Goal: Task Accomplishment & Management: Manage account settings

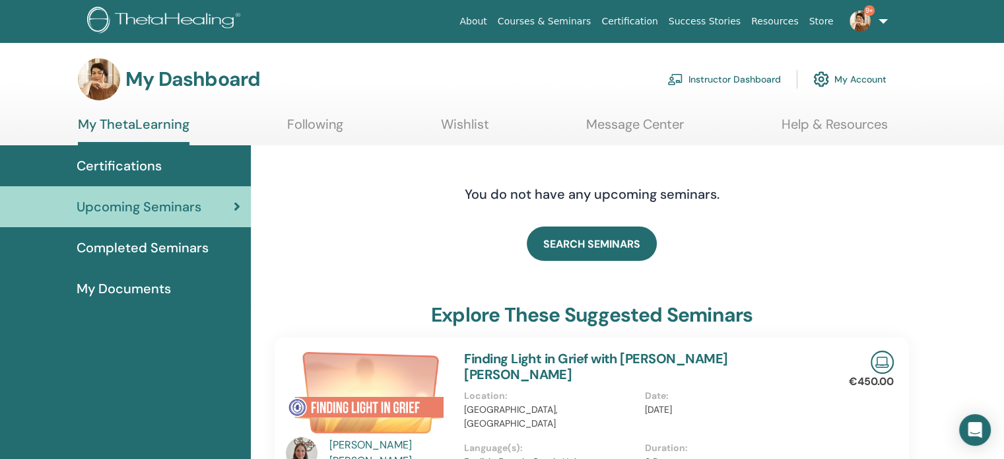
click at [729, 81] on link "Instructor Dashboard" at bounding box center [725, 79] width 114 height 29
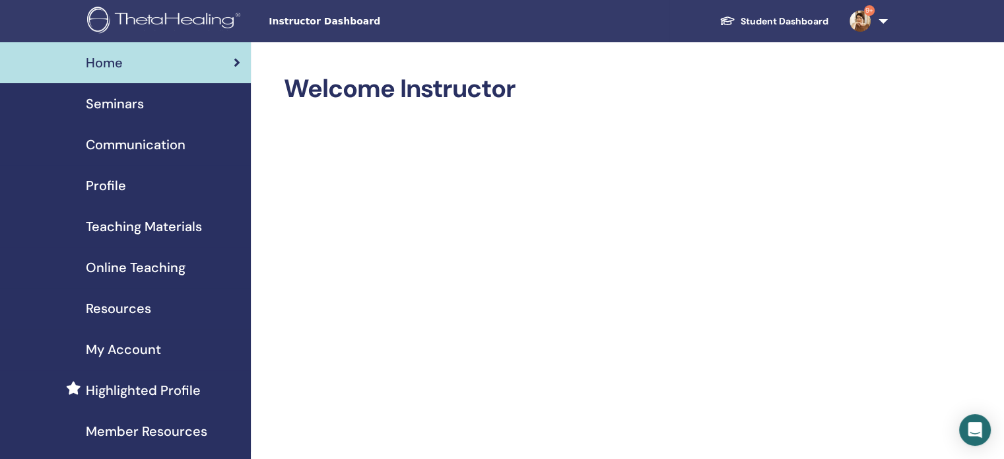
click at [107, 105] on span "Seminars" at bounding box center [115, 104] width 58 height 20
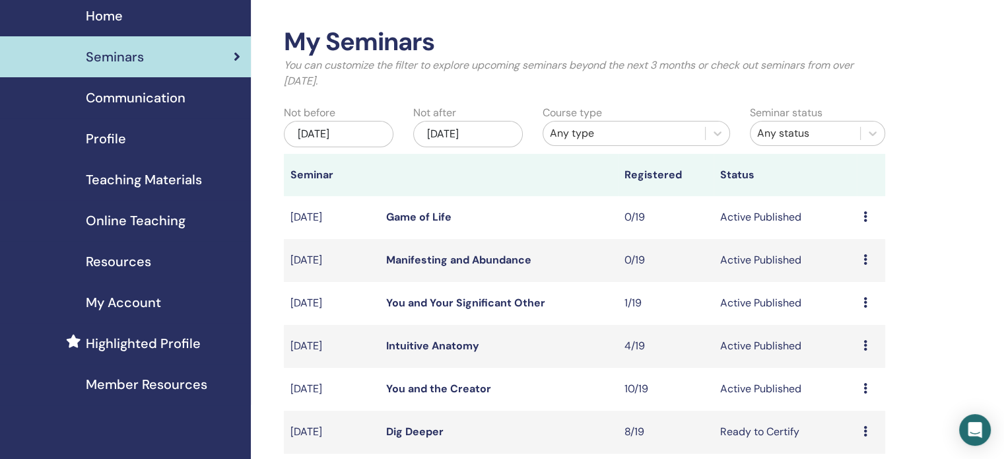
scroll to position [132, 0]
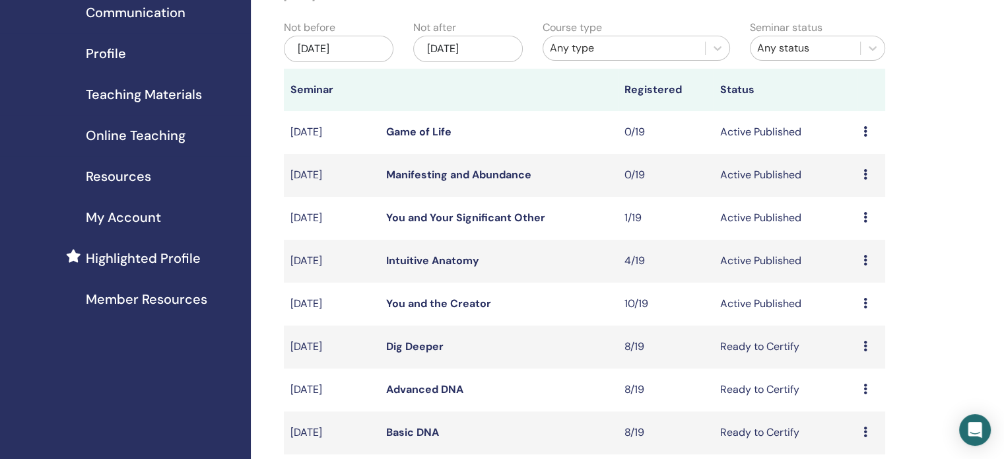
click at [483, 173] on link "Manifesting and Abundance" at bounding box center [458, 175] width 145 height 14
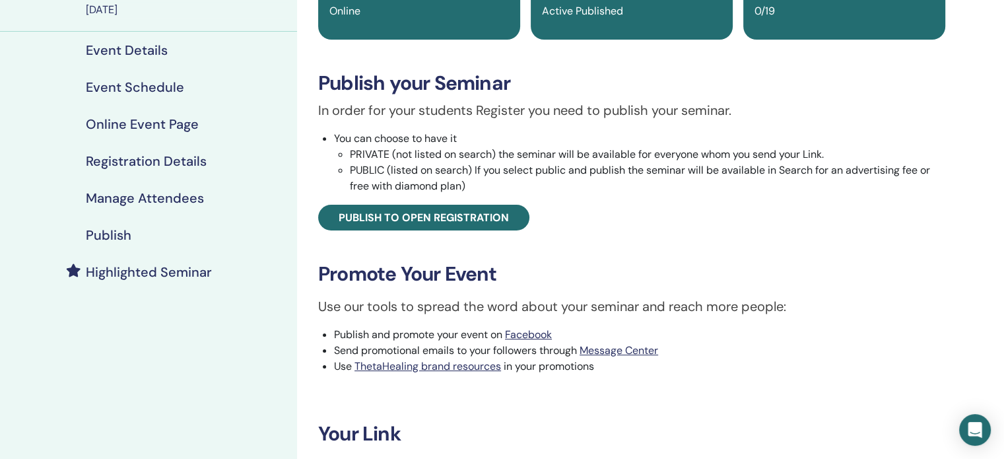
scroll to position [330, 0]
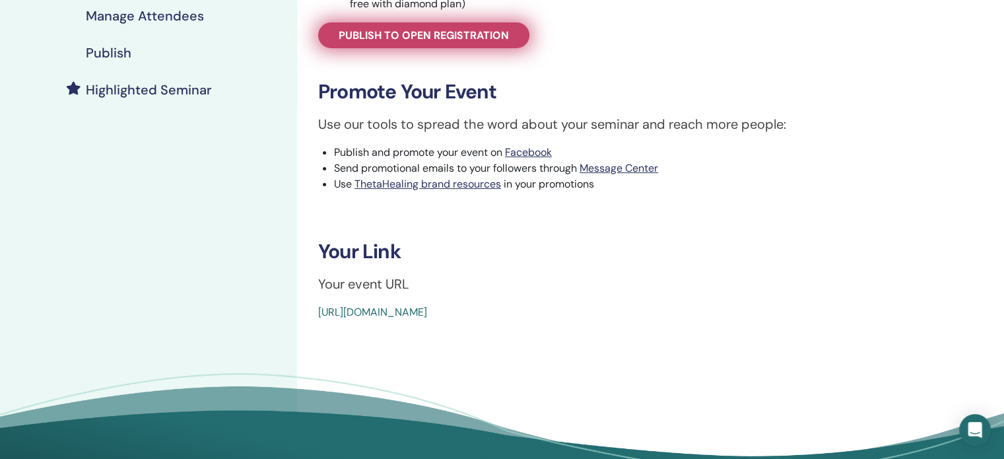
click at [480, 30] on span "Publish to open registration" at bounding box center [424, 35] width 170 height 14
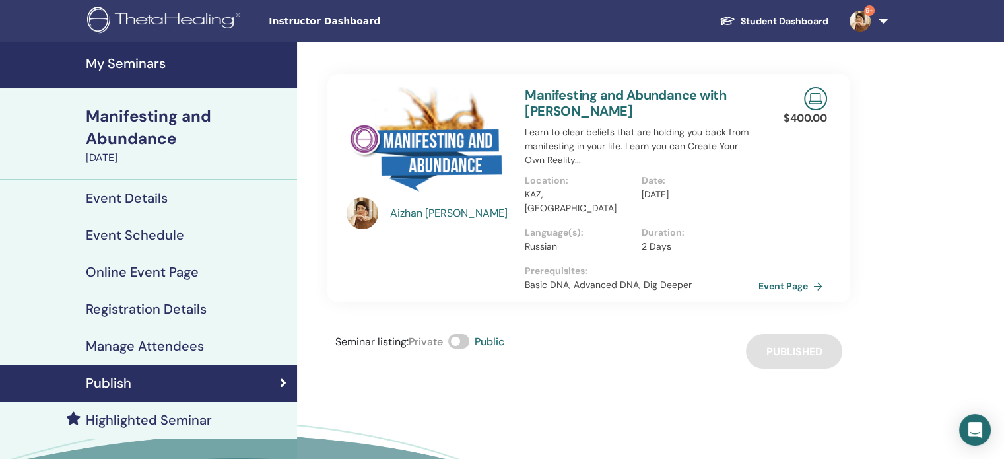
click at [101, 64] on h4 "My Seminars" at bounding box center [187, 63] width 203 height 16
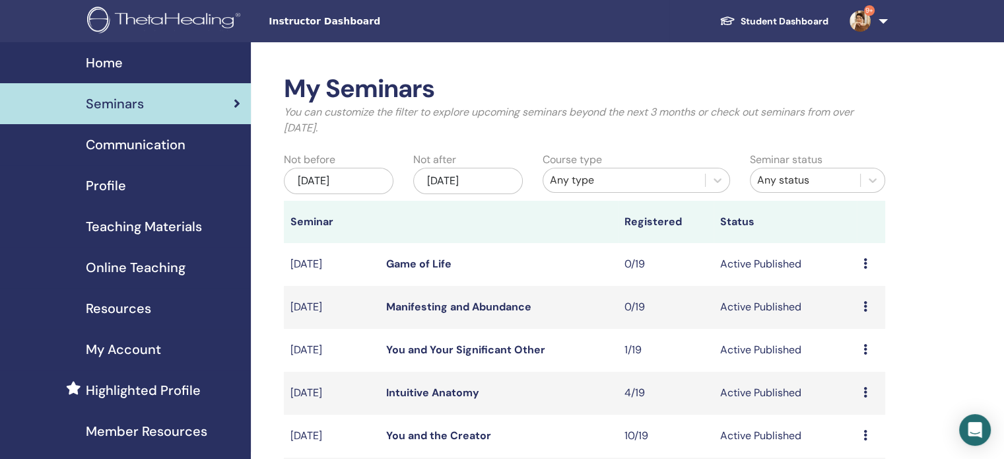
click at [490, 306] on link "Manifesting and Abundance" at bounding box center [458, 307] width 145 height 14
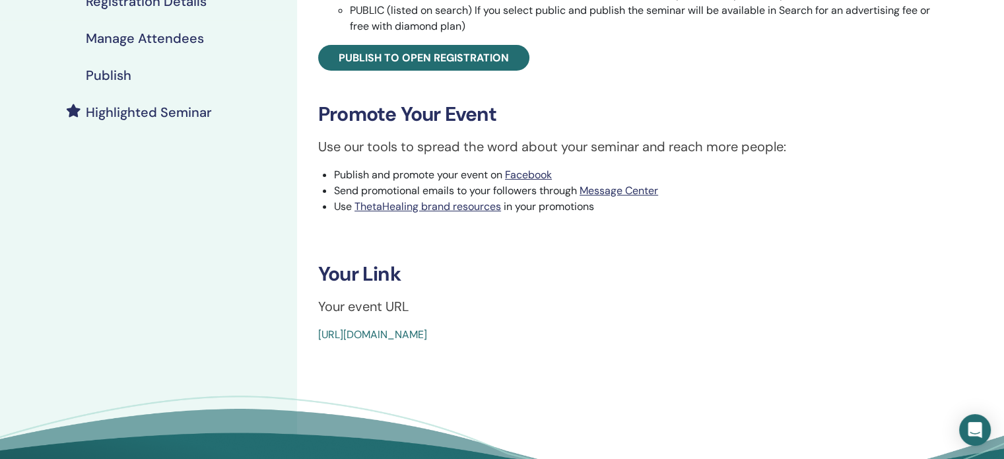
scroll to position [330, 0]
